Goal: Information Seeking & Learning: Learn about a topic

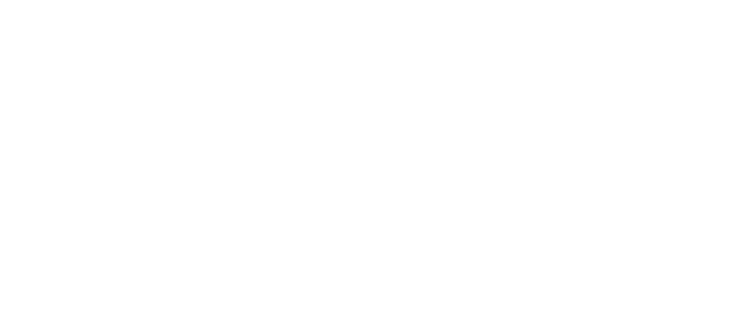
select select "******"
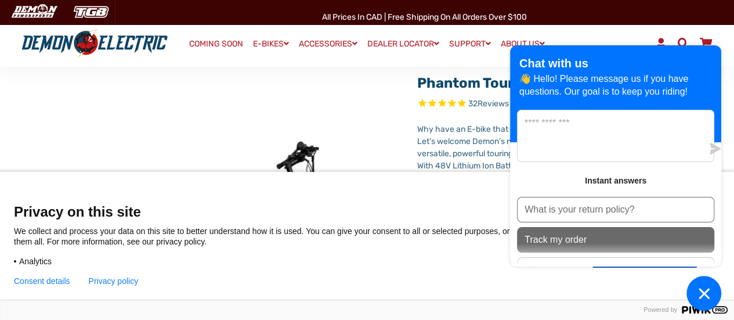
scroll to position [57, 0]
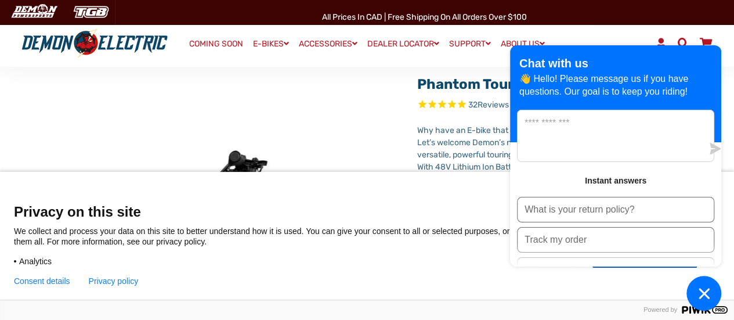
click at [386, 132] on img at bounding box center [119, 310] width 580 height 580
click at [688, 288] on button "Chat window" at bounding box center [703, 293] width 35 height 35
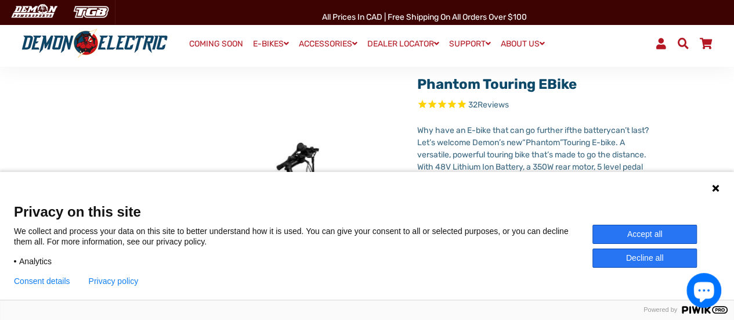
click at [720, 188] on div "Language 1 Language 2 Language 3" at bounding box center [367, 186] width 734 height 29
click at [718, 188] on icon at bounding box center [715, 187] width 9 height 9
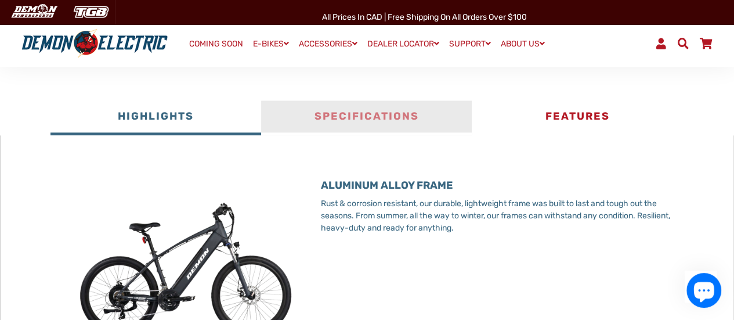
scroll to position [521, 0]
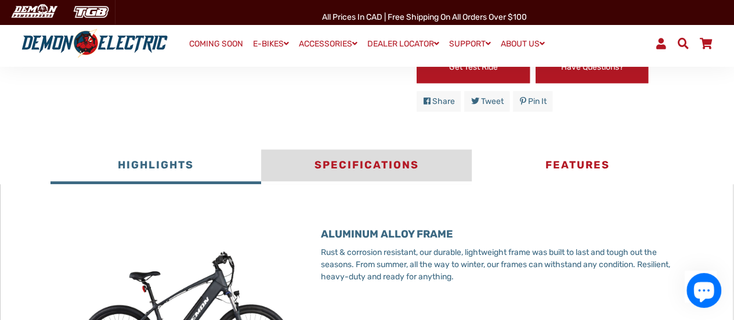
click at [407, 160] on button "Specifications" at bounding box center [366, 166] width 211 height 35
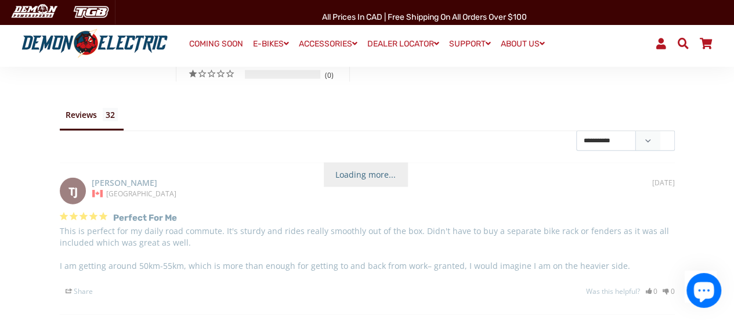
scroll to position [1391, 0]
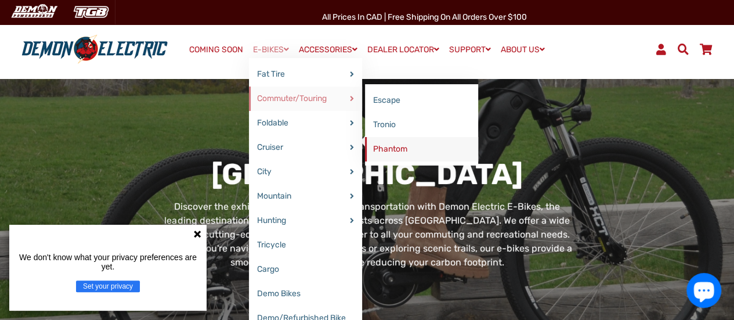
click at [411, 150] on link "Phantom" at bounding box center [421, 149] width 113 height 24
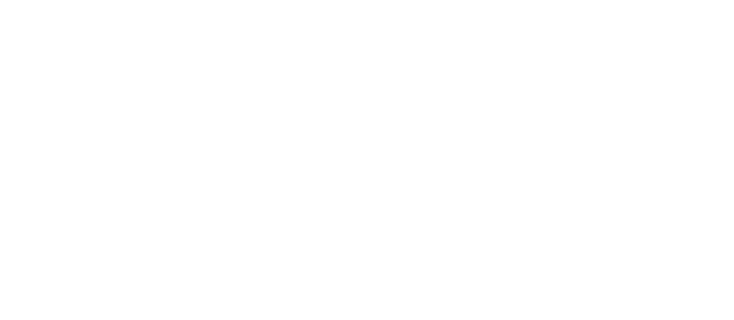
select select "******"
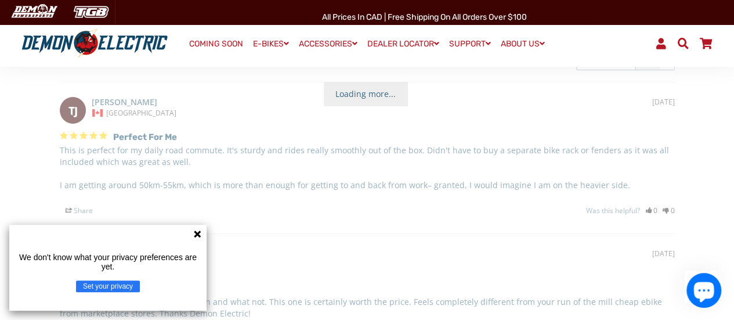
scroll to position [1914, 0]
